Goal: Task Accomplishment & Management: Manage account settings

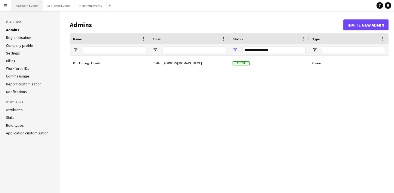
click at [29, 5] on button "Southern Events Close" at bounding box center [27, 5] width 32 height 11
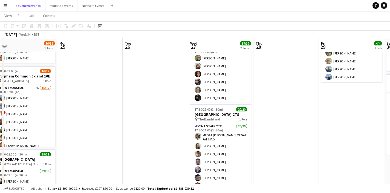
scroll to position [43, 0]
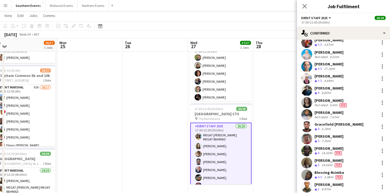
scroll to position [0, 0]
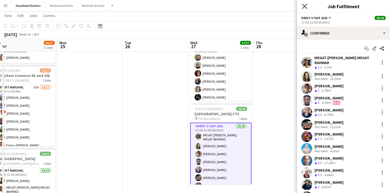
click at [305, 7] on icon at bounding box center [304, 6] width 5 height 5
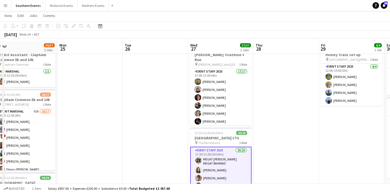
scroll to position [18, 0]
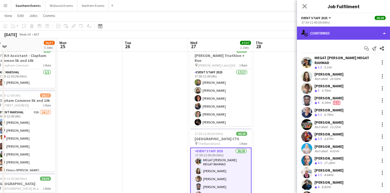
click at [330, 33] on div "single-neutral-actions-check-2 Confirmed" at bounding box center [343, 33] width 93 height 13
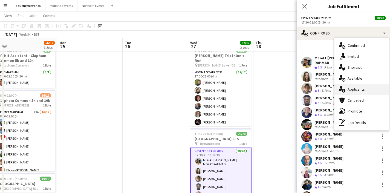
click at [355, 89] on div "single-neutral-actions-information Applicants" at bounding box center [361, 89] width 54 height 11
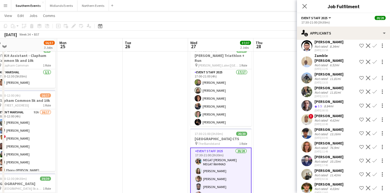
scroll to position [1154, 0]
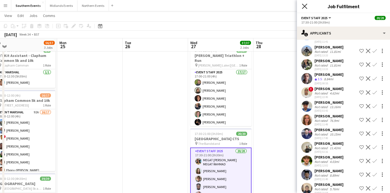
click at [305, 5] on icon at bounding box center [304, 6] width 5 height 5
